Goal: Task Accomplishment & Management: Use online tool/utility

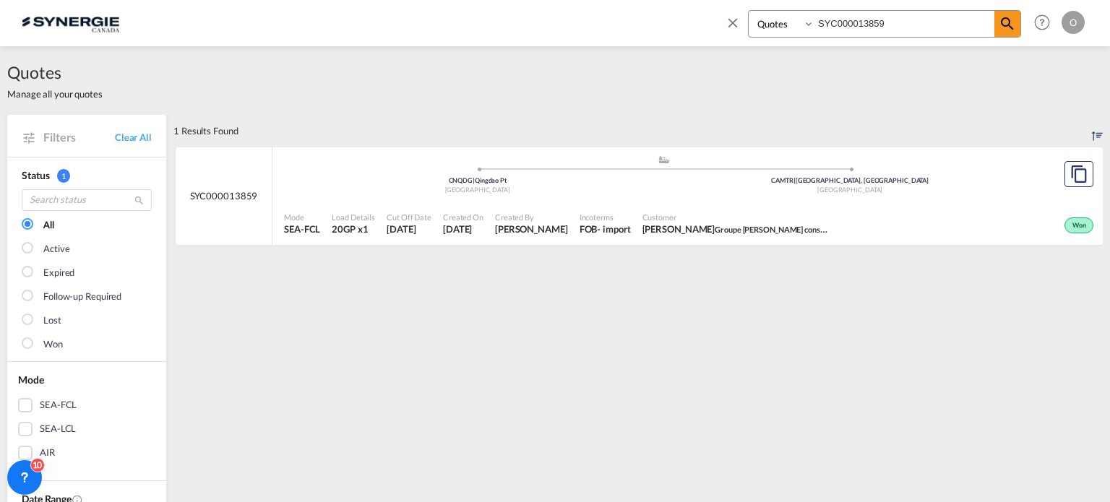
select select "Quotes"
drag, startPoint x: 910, startPoint y: 20, endPoint x: 659, endPoint y: 14, distance: 250.8
click at [659, 14] on div "Bookings Quotes Enquiries SYC000013859 Help Resources Product Release O My Prof…" at bounding box center [555, 22] width 1066 height 45
paste input "723"
type input "SYC000013723"
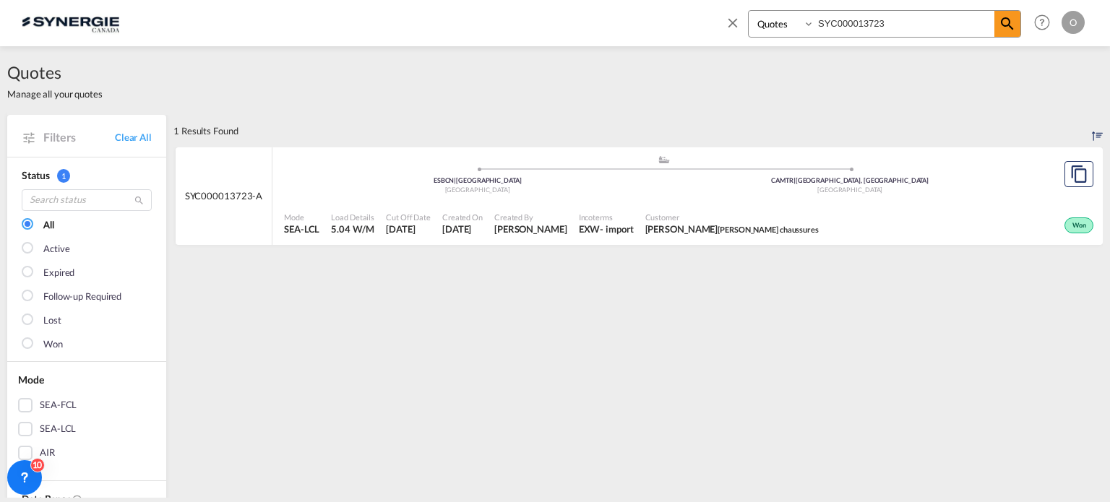
click at [600, 228] on div "EXW" at bounding box center [590, 229] width 22 height 13
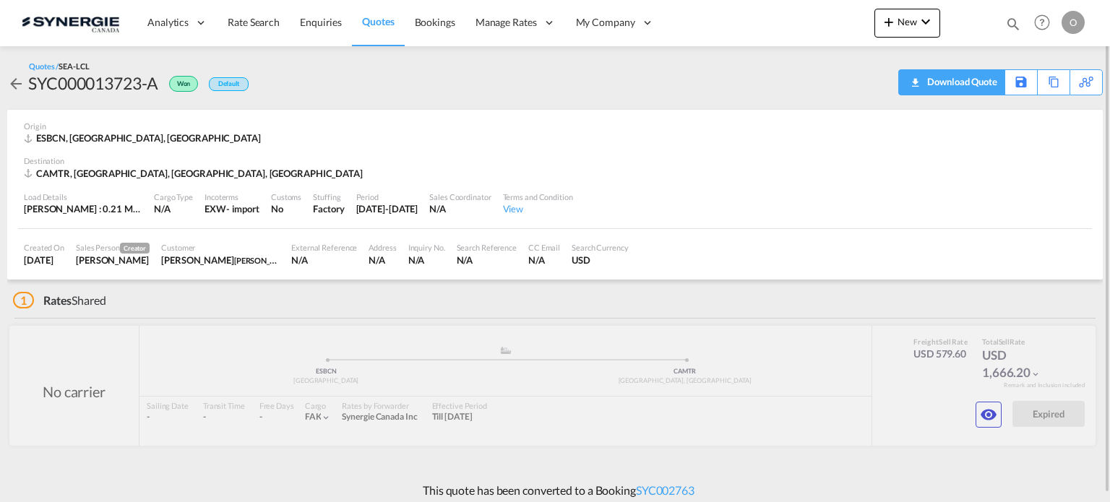
click at [978, 90] on div "Download Quote" at bounding box center [960, 81] width 74 height 23
click at [985, 415] on md-icon "icon-eye" at bounding box center [988, 414] width 17 height 17
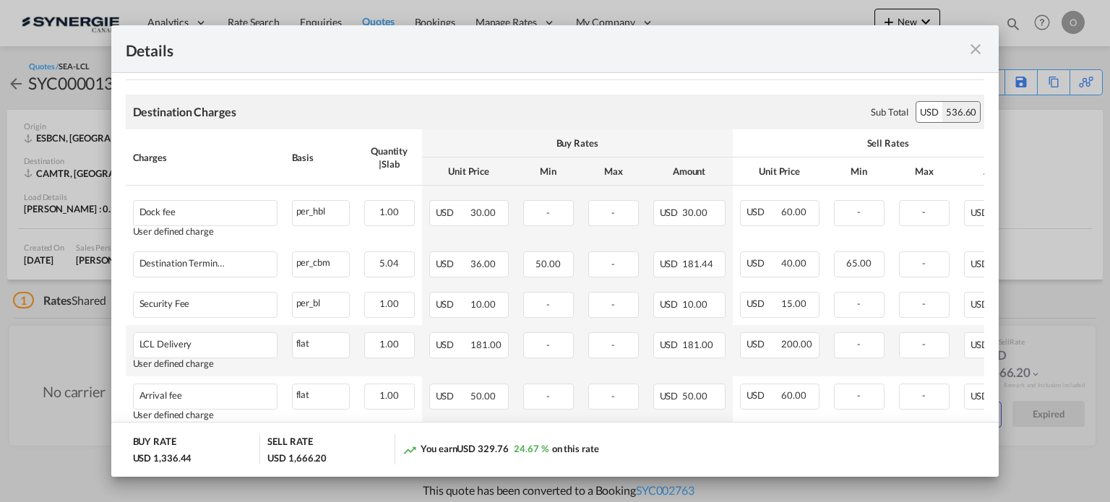
scroll to position [867, 0]
